Goal: Task Accomplishment & Management: Use online tool/utility

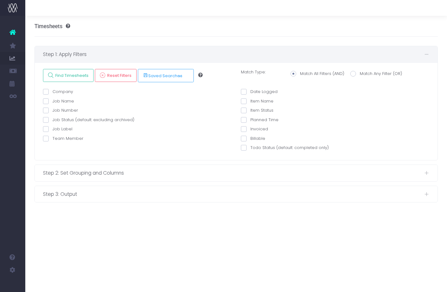
click at [58, 135] on label "Team Member" at bounding box center [63, 138] width 40 height 6
click at [57, 135] on input "Team Member" at bounding box center [54, 137] width 4 height 4
checkbox input "true"
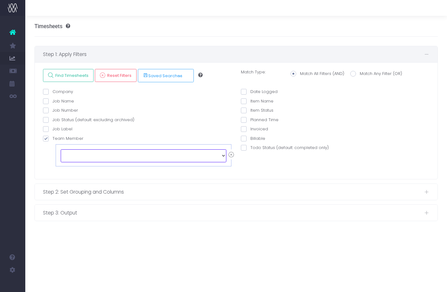
click at [73, 153] on select "echo " "; [PERSON_NAME] [PERSON_NAME] [PERSON_NAME] [PERSON_NAME] [PERSON_NAME]…" at bounding box center [144, 155] width 166 height 13
select select "128042"
click at [245, 91] on span at bounding box center [244, 92] width 6 height 6
click at [250, 91] on input "Date Logged" at bounding box center [252, 90] width 4 height 4
checkbox input "true"
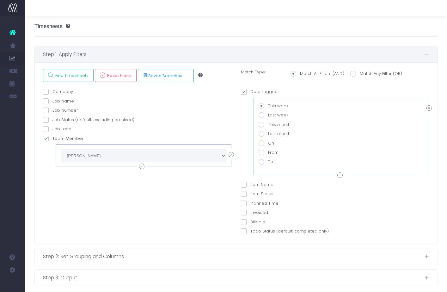
click at [261, 152] on span at bounding box center [261, 152] width 6 height 6
click at [268, 152] on input "From" at bounding box center [270, 151] width 4 height 4
radio input "true"
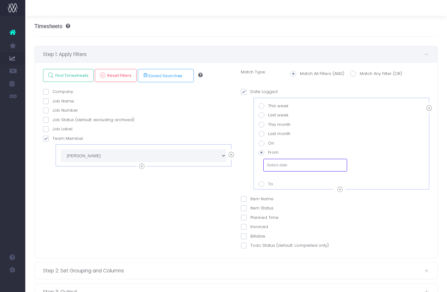
click at [279, 166] on input "text" at bounding box center [305, 165] width 84 height 13
click at [270, 85] on th "«" at bounding box center [271, 83] width 11 height 9
click at [273, 152] on td "29" at bounding box center [271, 149] width 11 height 9
type input "[DATE]"
click at [186, 202] on div "Company AND Is Is Not Contains Doesn't Contain AND" at bounding box center [137, 169] width 198 height 163
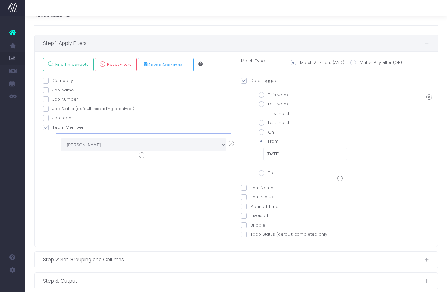
scroll to position [21, 0]
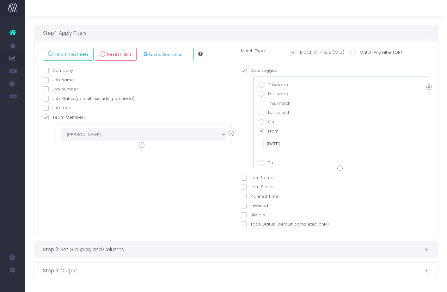
click at [98, 249] on span "Step 2: Set Grouping and Columns" at bounding box center [233, 249] width 381 height 8
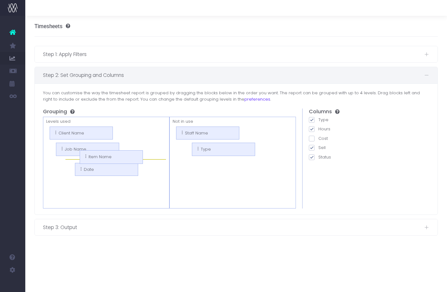
drag, startPoint x: 206, startPoint y: 149, endPoint x: 103, endPoint y: 156, distance: 103.0
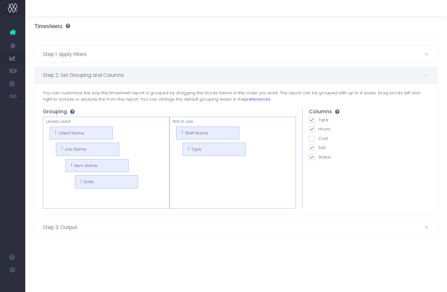
click at [311, 148] on span at bounding box center [312, 148] width 6 height 6
click at [318, 148] on input "Sell" at bounding box center [320, 146] width 4 height 4
checkbox input "false"
click at [312, 157] on span at bounding box center [312, 157] width 6 height 6
click at [318, 157] on input "Status" at bounding box center [320, 156] width 4 height 4
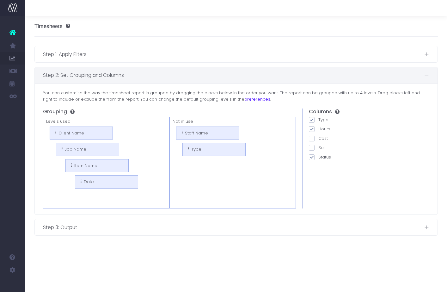
checkbox input "false"
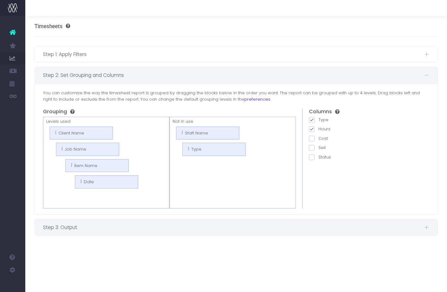
click at [86, 227] on span "Step 3: Output" at bounding box center [233, 227] width 381 height 8
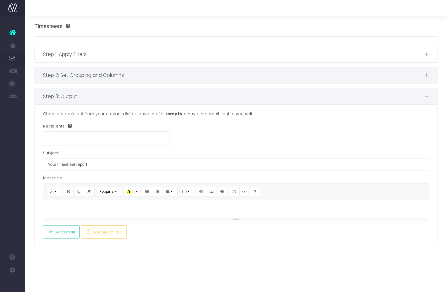
click at [80, 76] on span "Step 2: Set Grouping and Columns" at bounding box center [233, 75] width 381 height 8
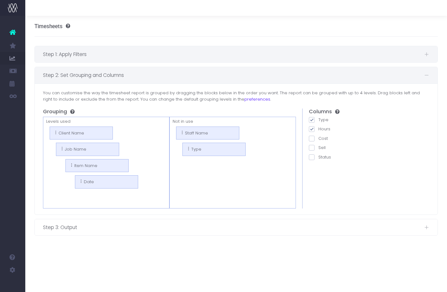
click at [91, 57] on span "Step 1: Apply Filters" at bounding box center [233, 54] width 381 height 8
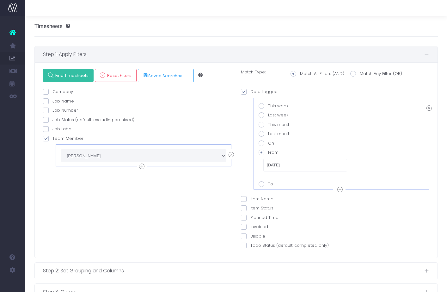
click at [67, 76] on span "Find Timesheets" at bounding box center [70, 75] width 35 height 5
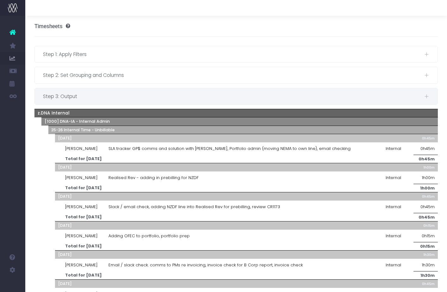
click at [87, 94] on span "Step 3: Output" at bounding box center [233, 96] width 381 height 8
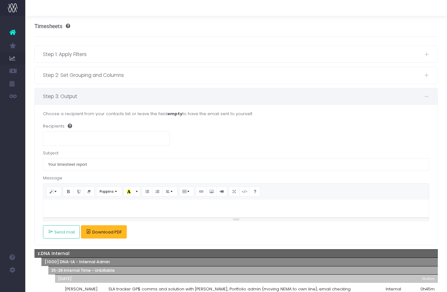
click at [97, 230] on span "Download PDF" at bounding box center [106, 231] width 29 height 5
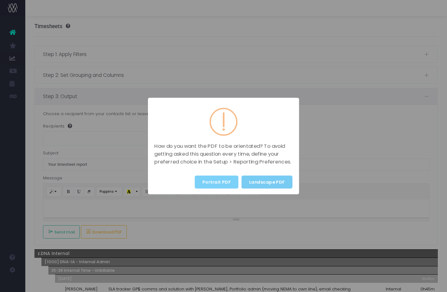
click at [256, 181] on button "Landscape PDF" at bounding box center [266, 181] width 51 height 13
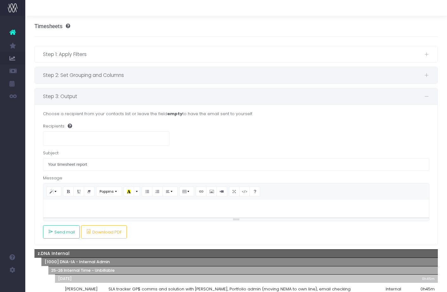
click at [114, 73] on span "Step 2: Set Grouping and Columns" at bounding box center [233, 75] width 381 height 8
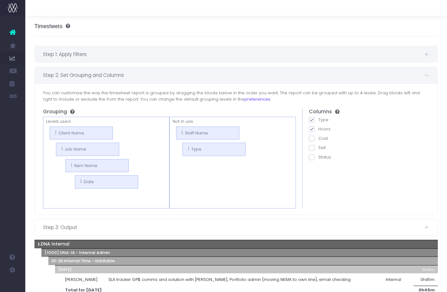
click at [88, 49] on div "Step 1: Apply Filters" at bounding box center [236, 54] width 403 height 16
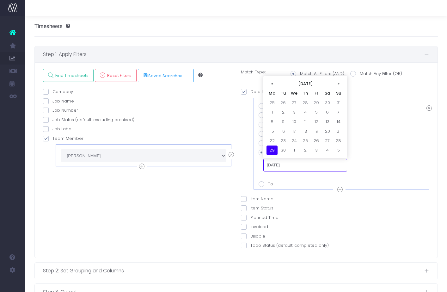
click at [274, 166] on input "[DATE]" at bounding box center [305, 165] width 84 height 13
click at [222, 186] on div "Company AND Is Is Not Contains Doesn't Contain AND" at bounding box center [137, 169] width 198 height 163
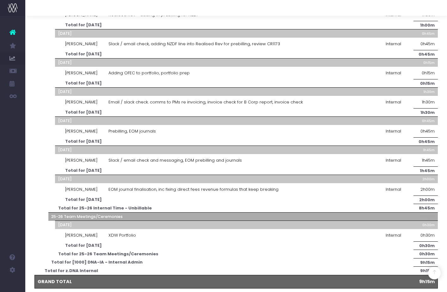
scroll to position [366, 0]
